Goal: Information Seeking & Learning: Check status

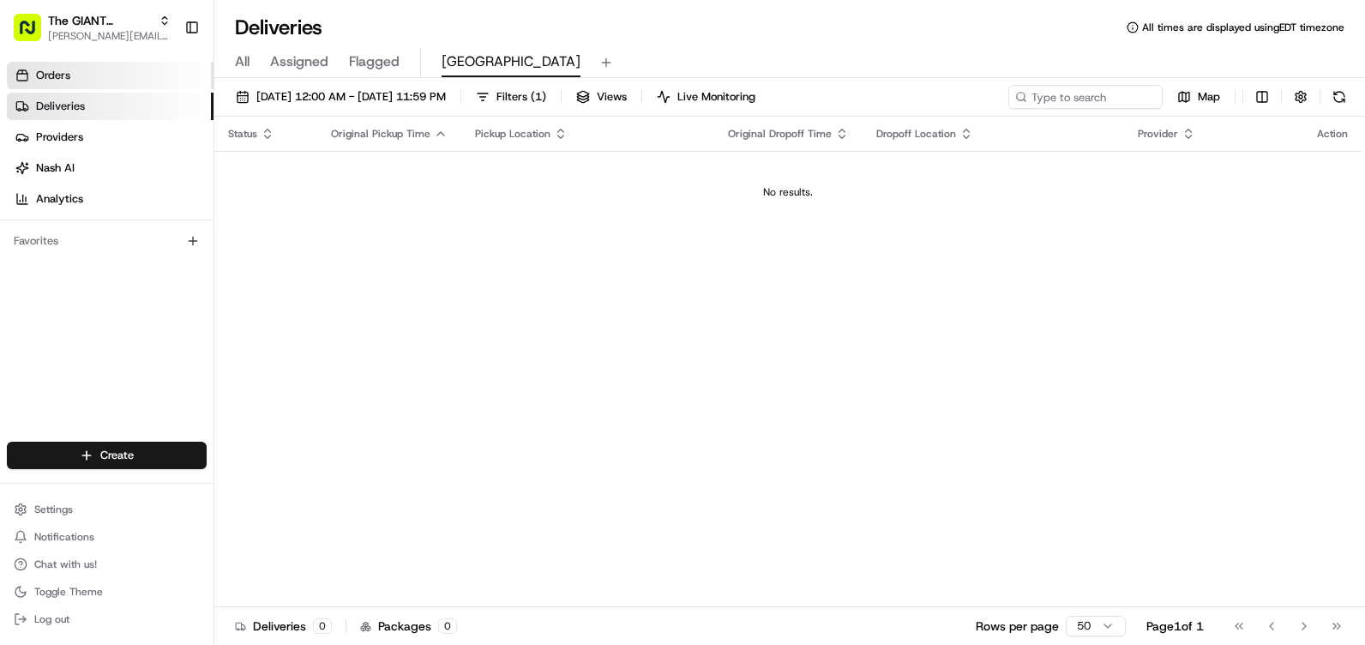
click at [126, 75] on link "Orders" at bounding box center [110, 75] width 207 height 27
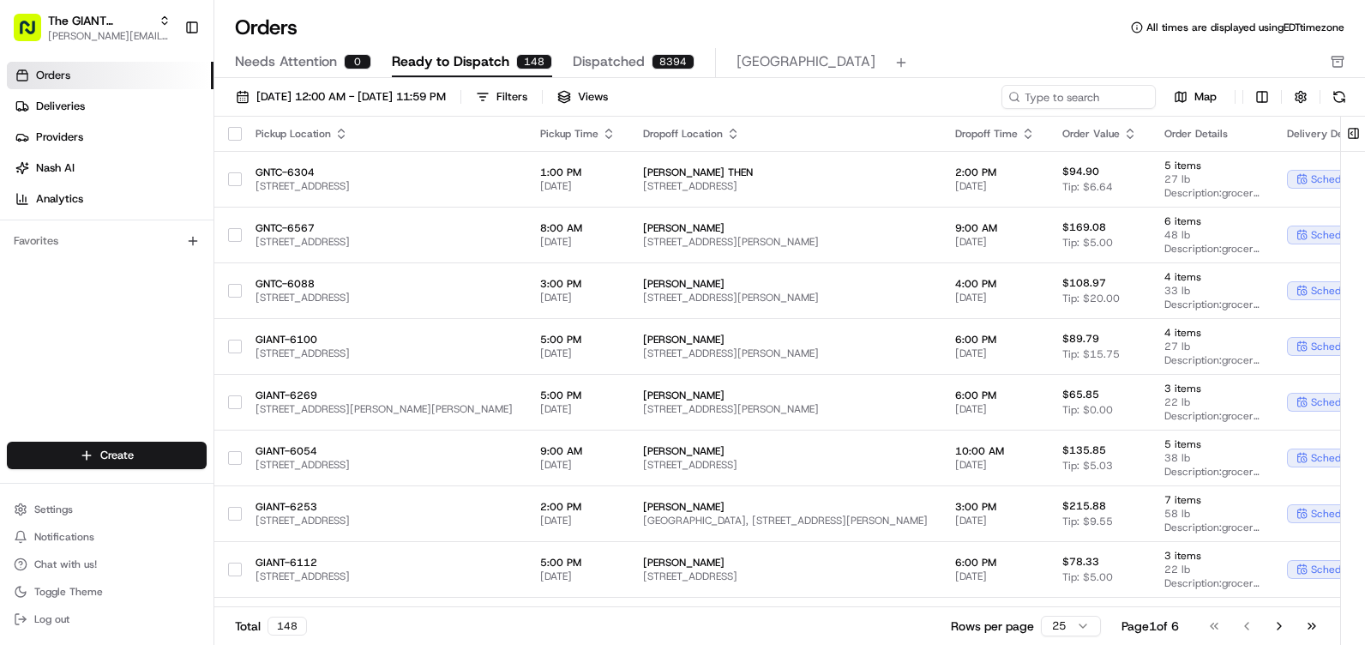
click at [748, 75] on button "[GEOGRAPHIC_DATA]" at bounding box center [805, 62] width 139 height 29
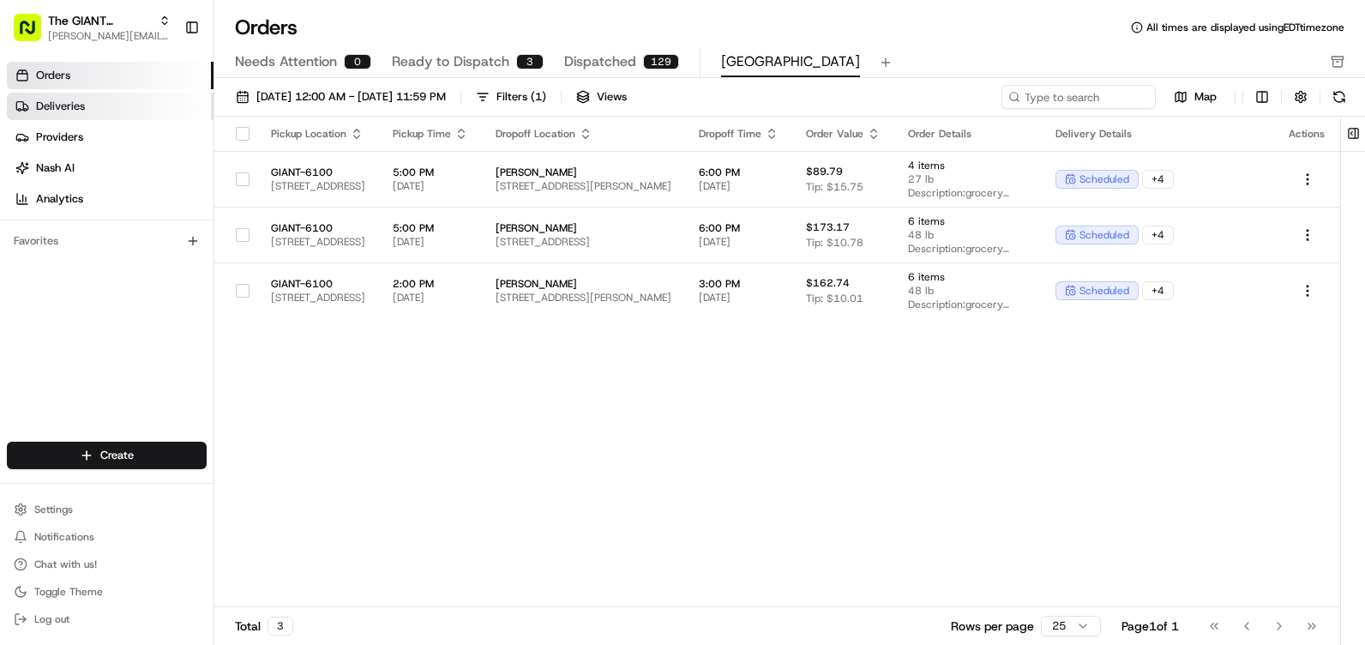
click at [109, 111] on link "Deliveries" at bounding box center [110, 106] width 207 height 27
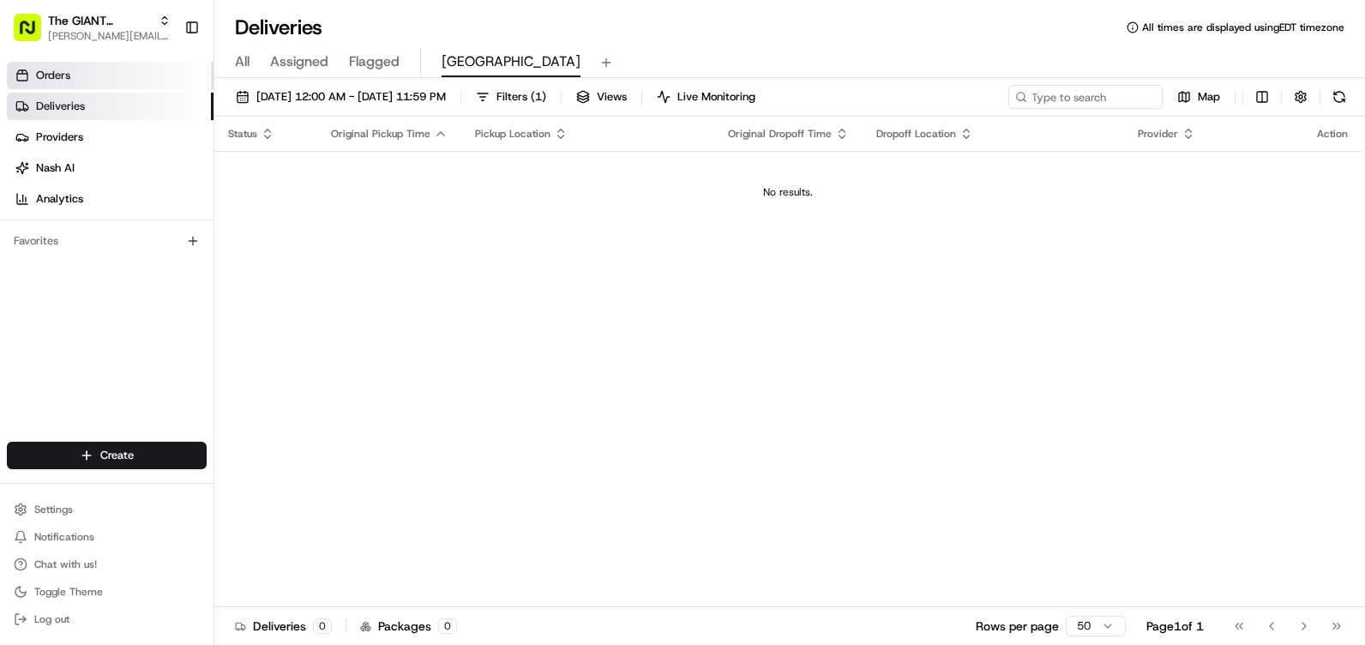
click at [57, 71] on span "Orders" at bounding box center [53, 75] width 34 height 15
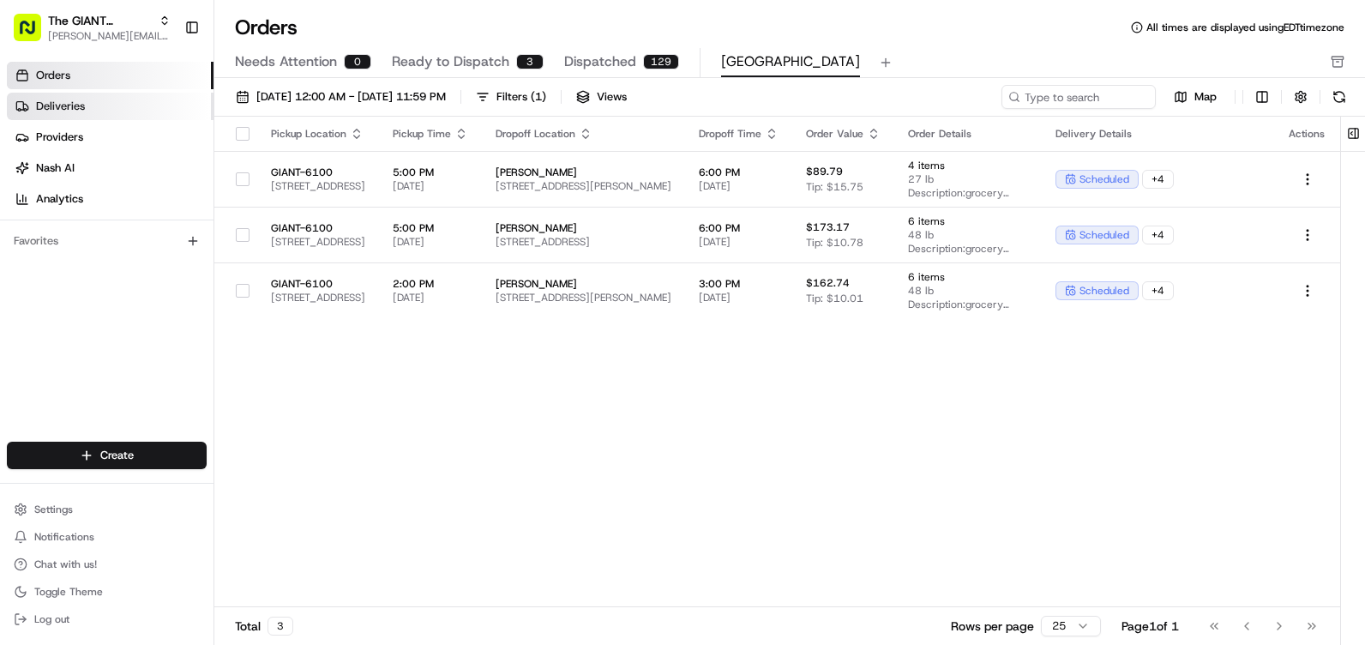
click at [87, 111] on link "Deliveries" at bounding box center [110, 106] width 207 height 27
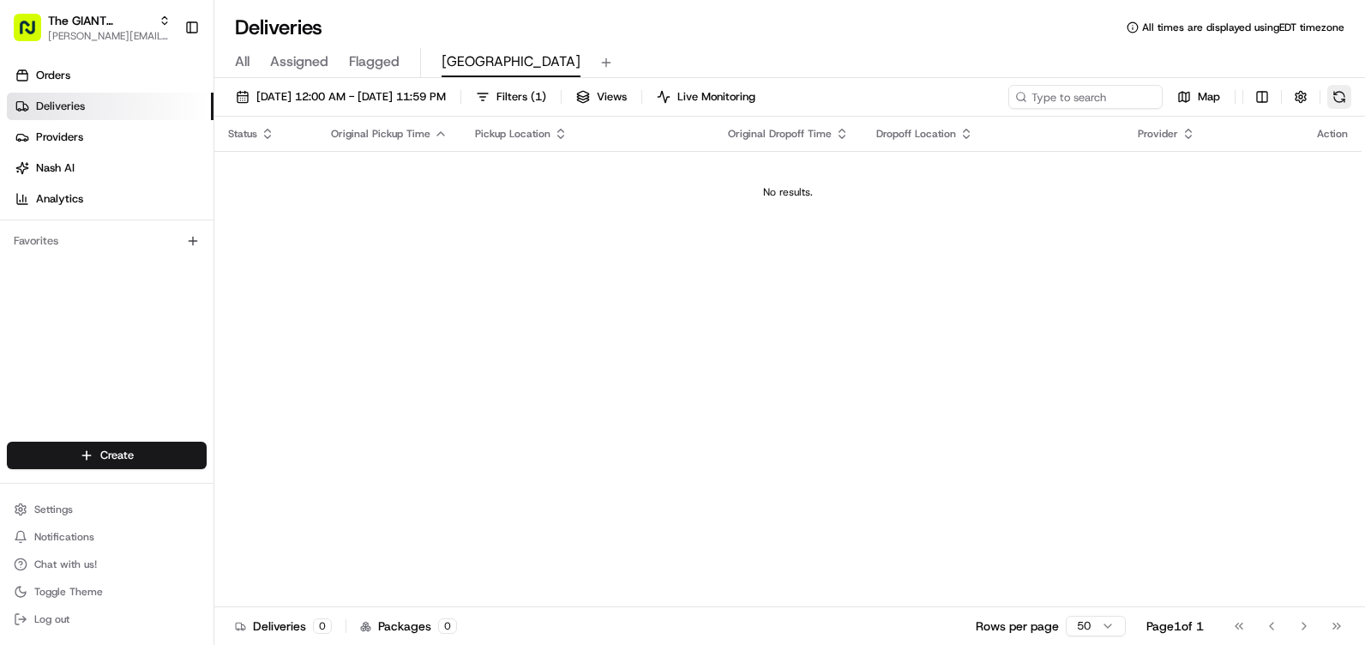
click at [1350, 102] on button at bounding box center [1339, 97] width 24 height 24
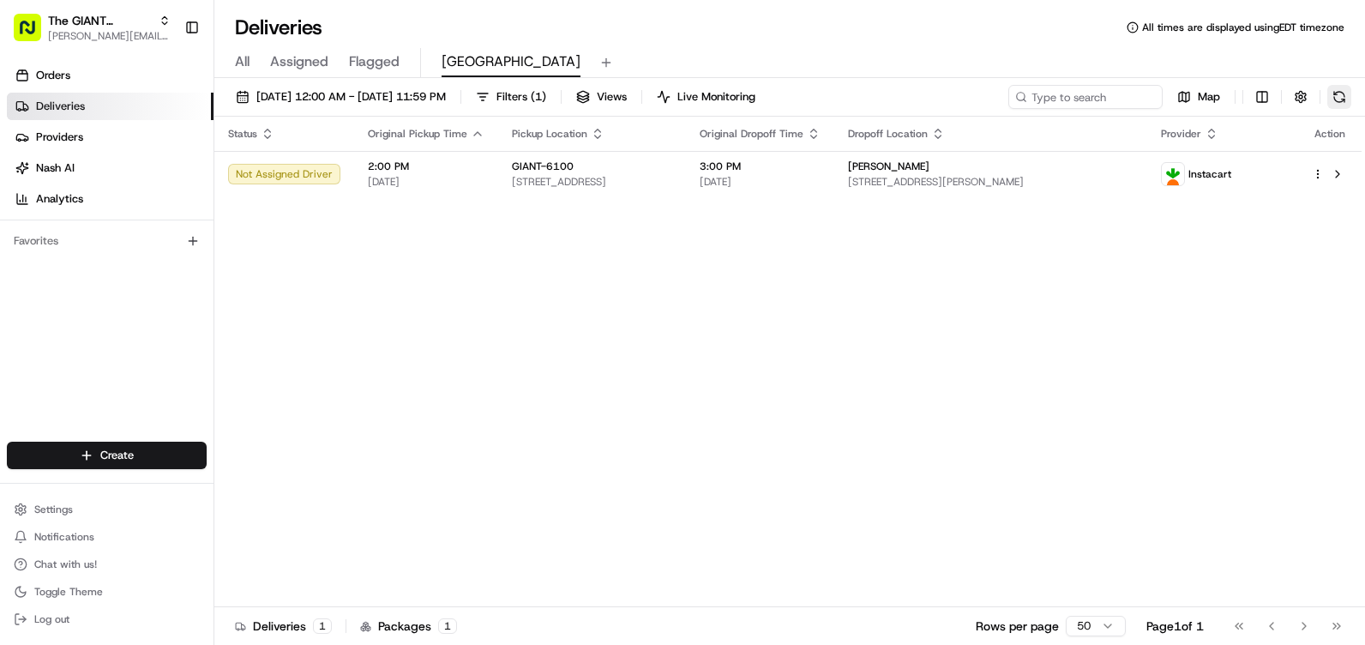
click at [1331, 96] on button at bounding box center [1339, 97] width 24 height 24
click at [89, 83] on link "Orders" at bounding box center [110, 75] width 207 height 27
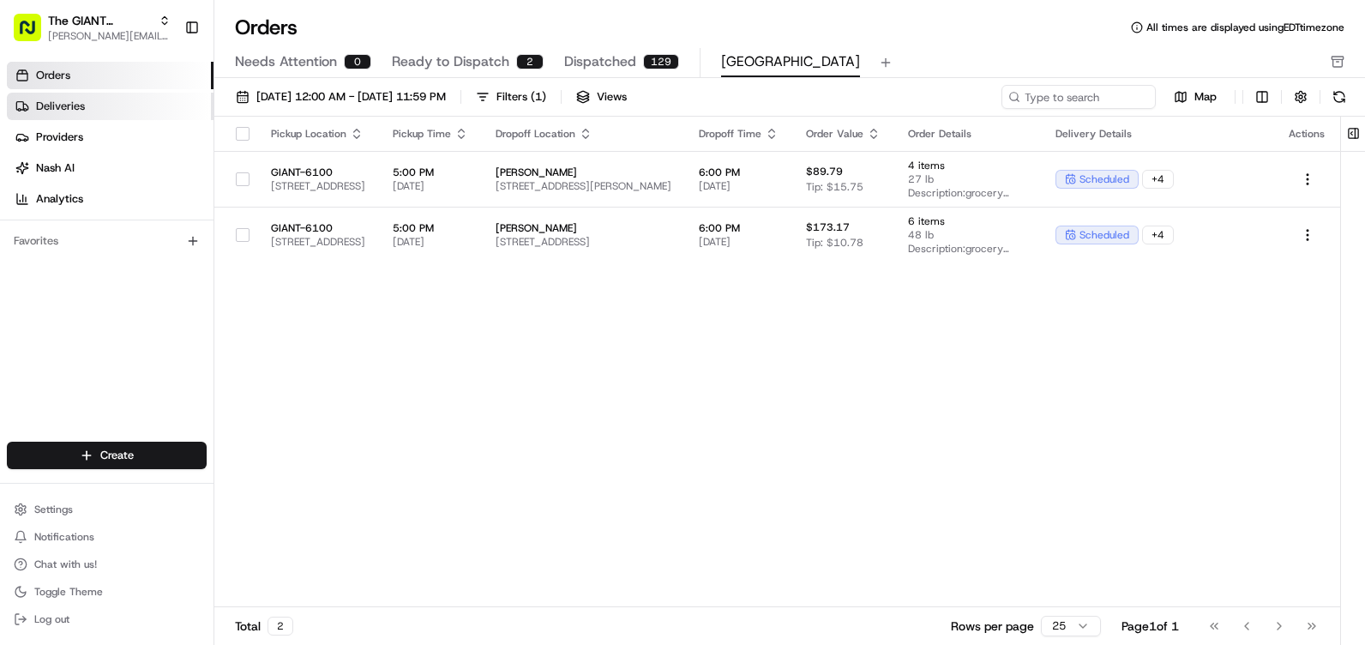
click at [96, 107] on link "Deliveries" at bounding box center [110, 106] width 207 height 27
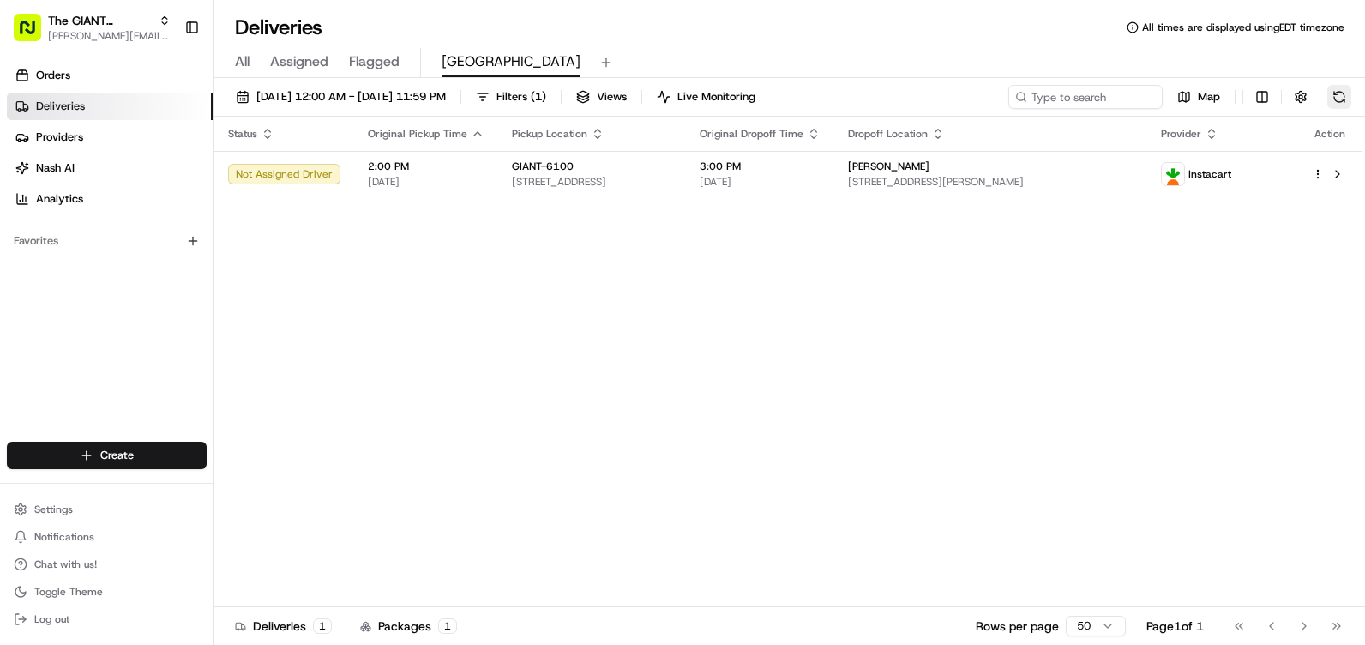
click at [1336, 93] on button at bounding box center [1339, 97] width 24 height 24
click at [1345, 109] on div "[DATE] 12:00 AM - [DATE] 11:59 PM Filters ( 1 ) Views Live Monitoring Map" at bounding box center [789, 101] width 1150 height 32
click at [1345, 100] on button at bounding box center [1339, 97] width 24 height 24
click at [1350, 94] on div "[DATE] 12:00 AM - [DATE] 11:59 PM Filters ( 1 ) Views Live Monitoring Map" at bounding box center [789, 101] width 1150 height 32
click at [1350, 94] on button at bounding box center [1339, 97] width 24 height 24
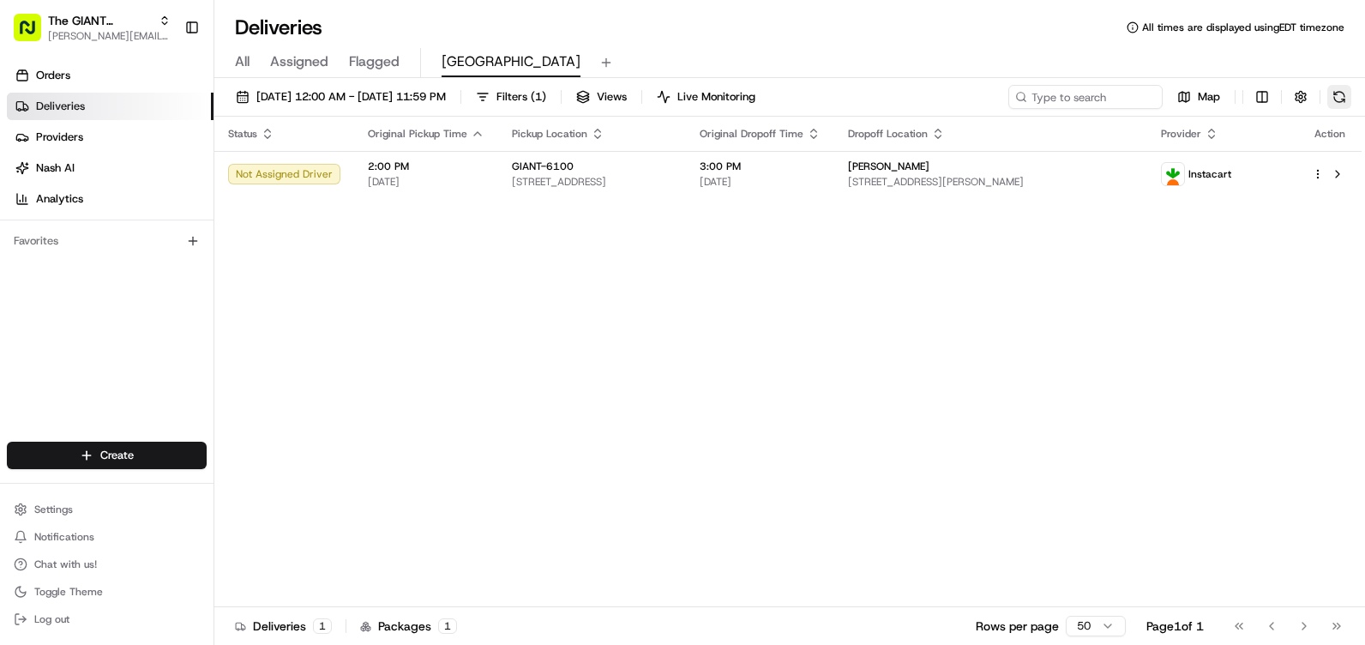
click at [1328, 105] on button at bounding box center [1339, 97] width 24 height 24
click at [1344, 101] on button at bounding box center [1339, 97] width 24 height 24
click at [1339, 92] on button at bounding box center [1339, 97] width 24 height 24
click at [1330, 100] on button at bounding box center [1339, 97] width 24 height 24
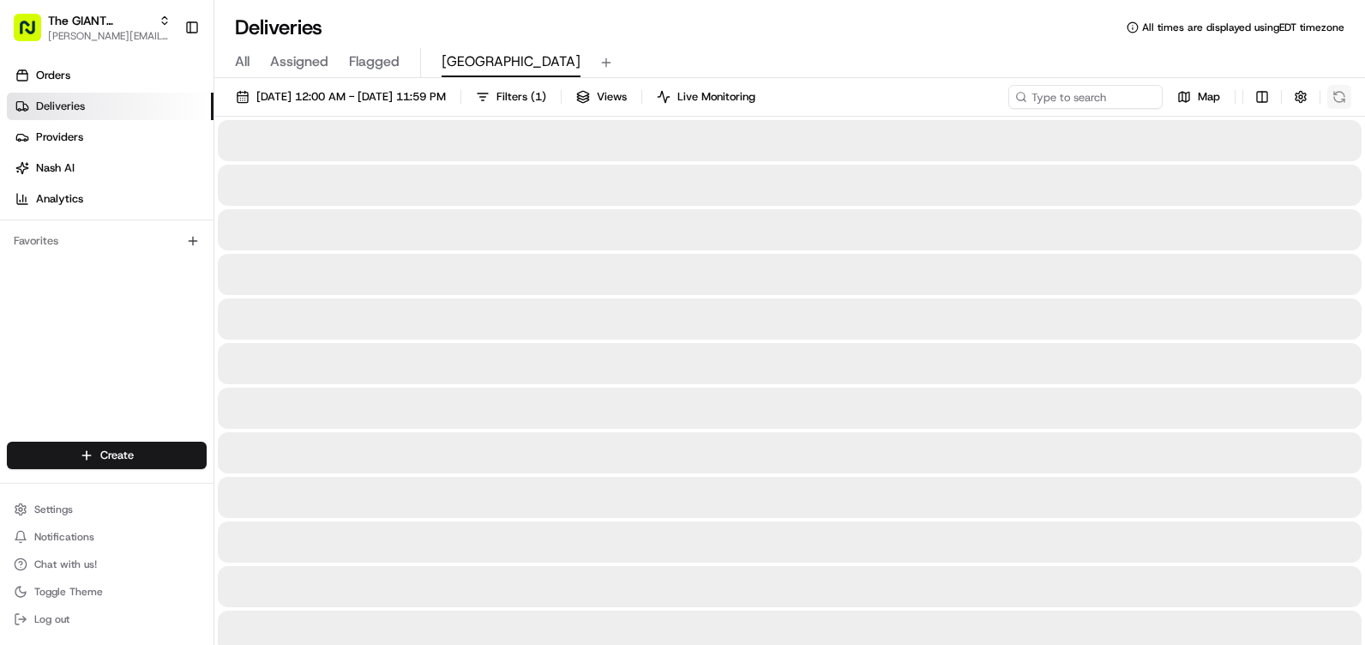
click at [1330, 100] on div "Map" at bounding box center [1179, 97] width 343 height 24
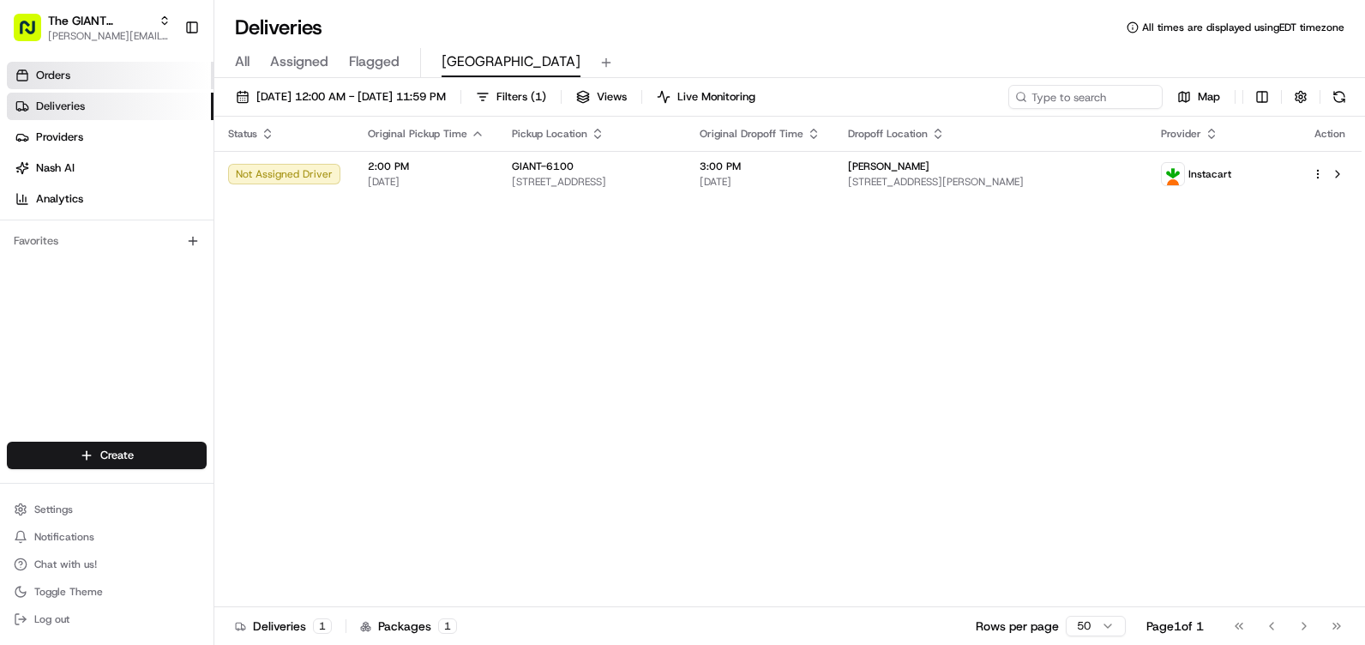
click at [117, 71] on link "Orders" at bounding box center [110, 75] width 207 height 27
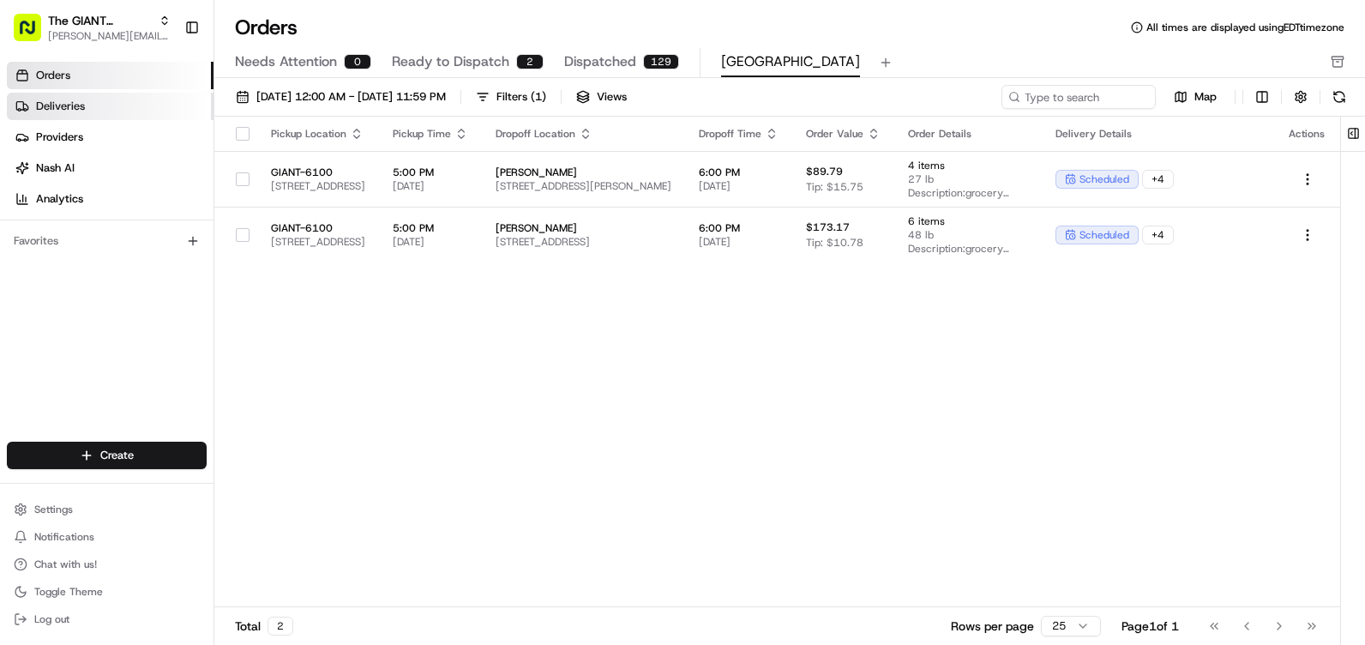
click at [109, 101] on link "Deliveries" at bounding box center [110, 106] width 207 height 27
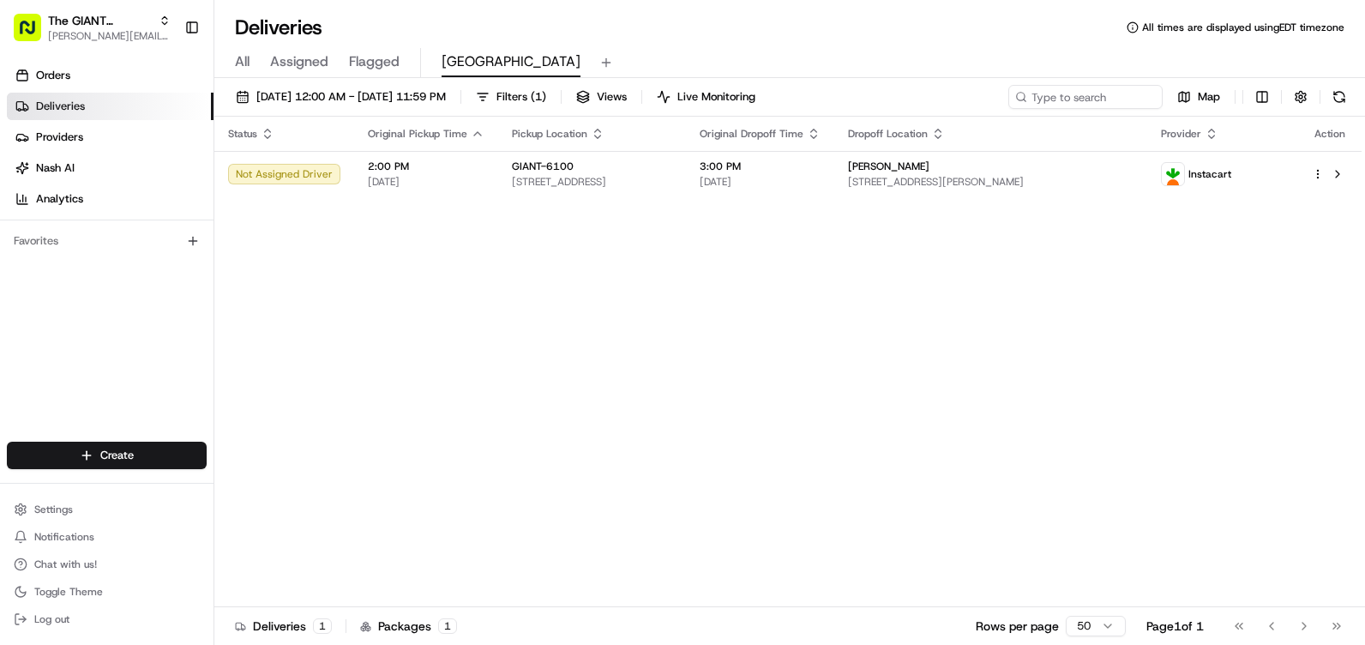
click at [1329, 102] on button at bounding box center [1339, 97] width 24 height 24
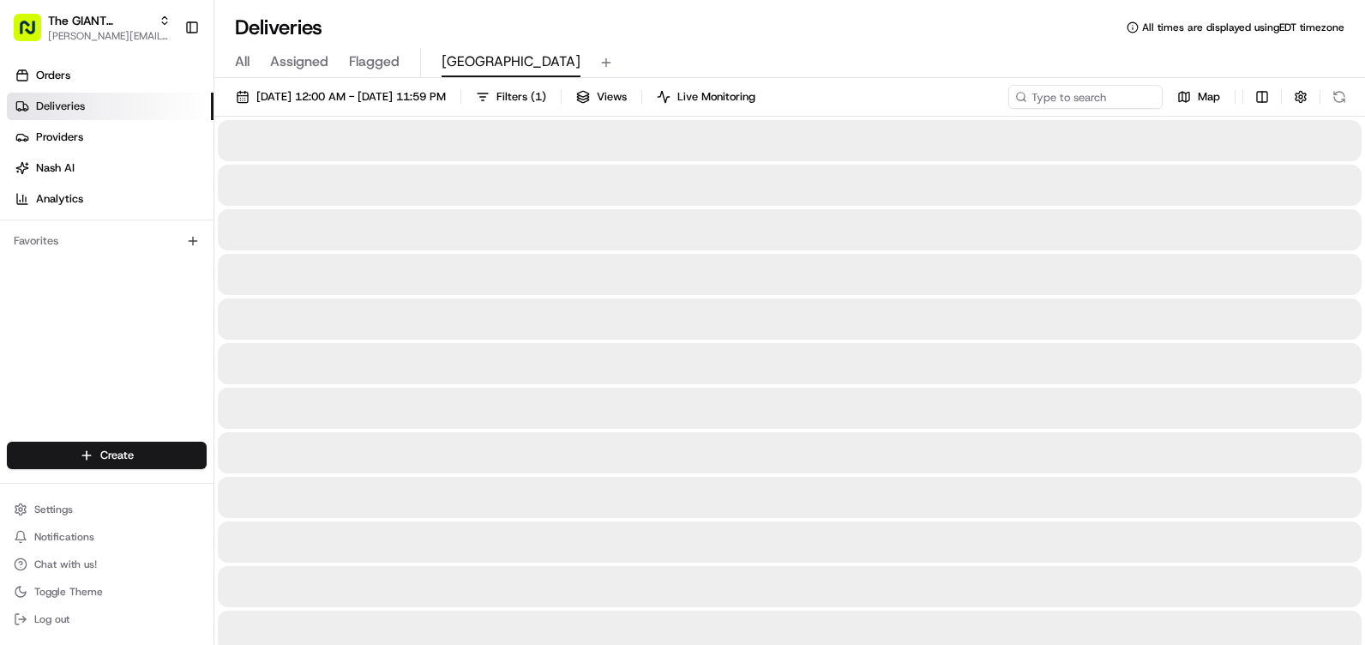
click at [1329, 100] on div "Map" at bounding box center [1179, 97] width 343 height 24
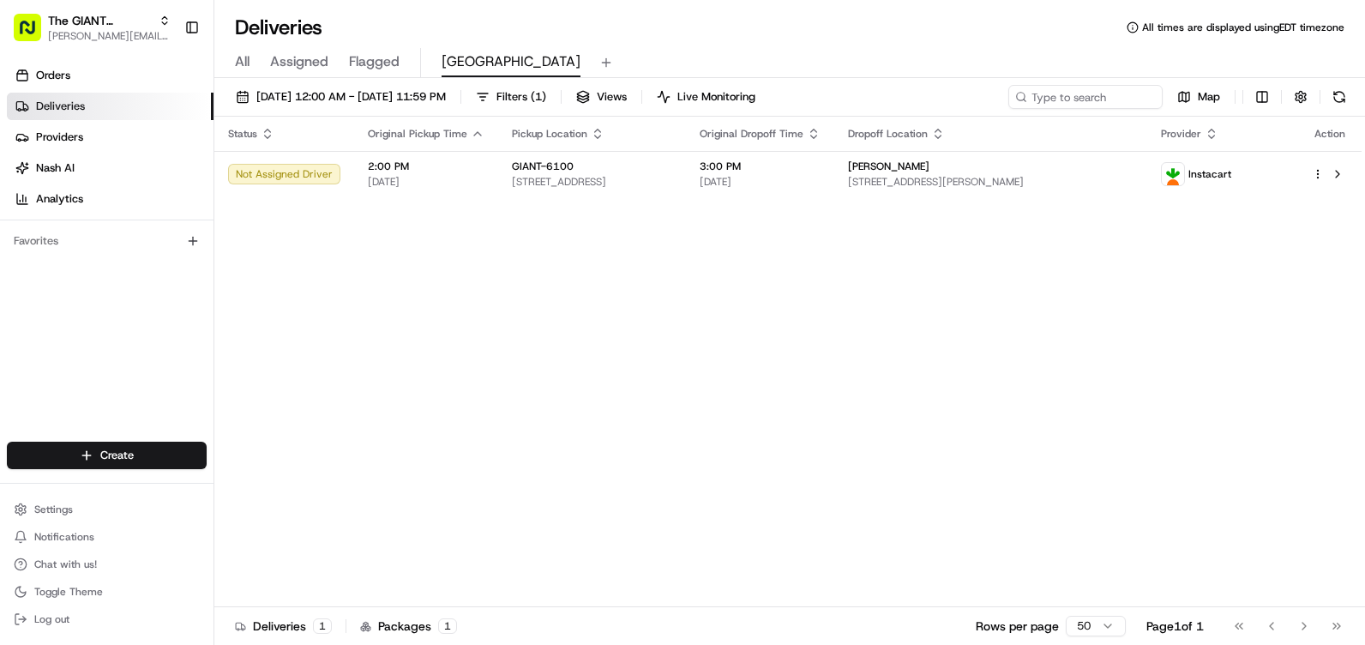
click at [1339, 99] on button at bounding box center [1339, 97] width 24 height 24
